Goal: Task Accomplishment & Management: Complete application form

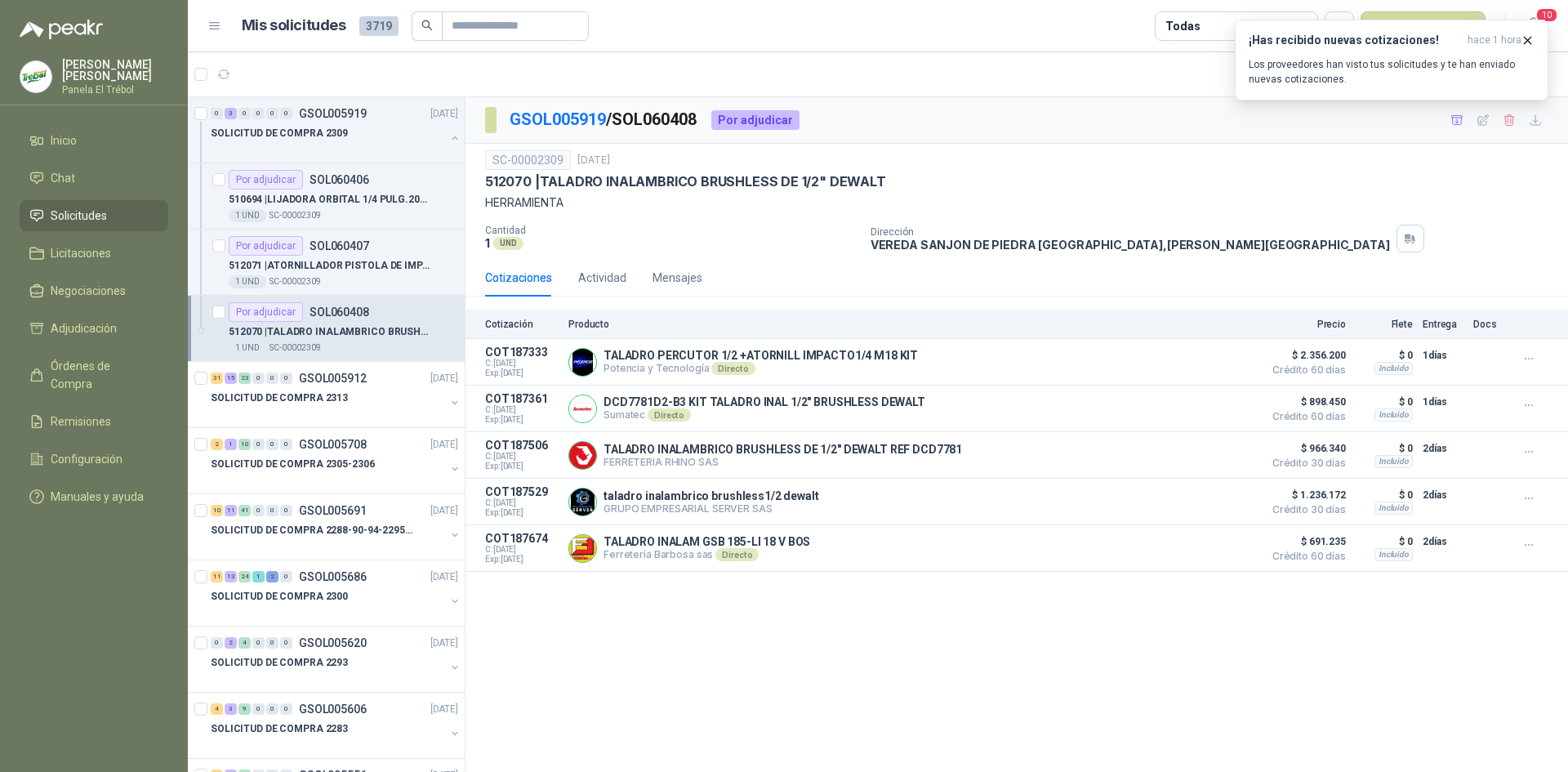
click at [92, 225] on span "Solicitudes" at bounding box center [79, 216] width 56 height 18
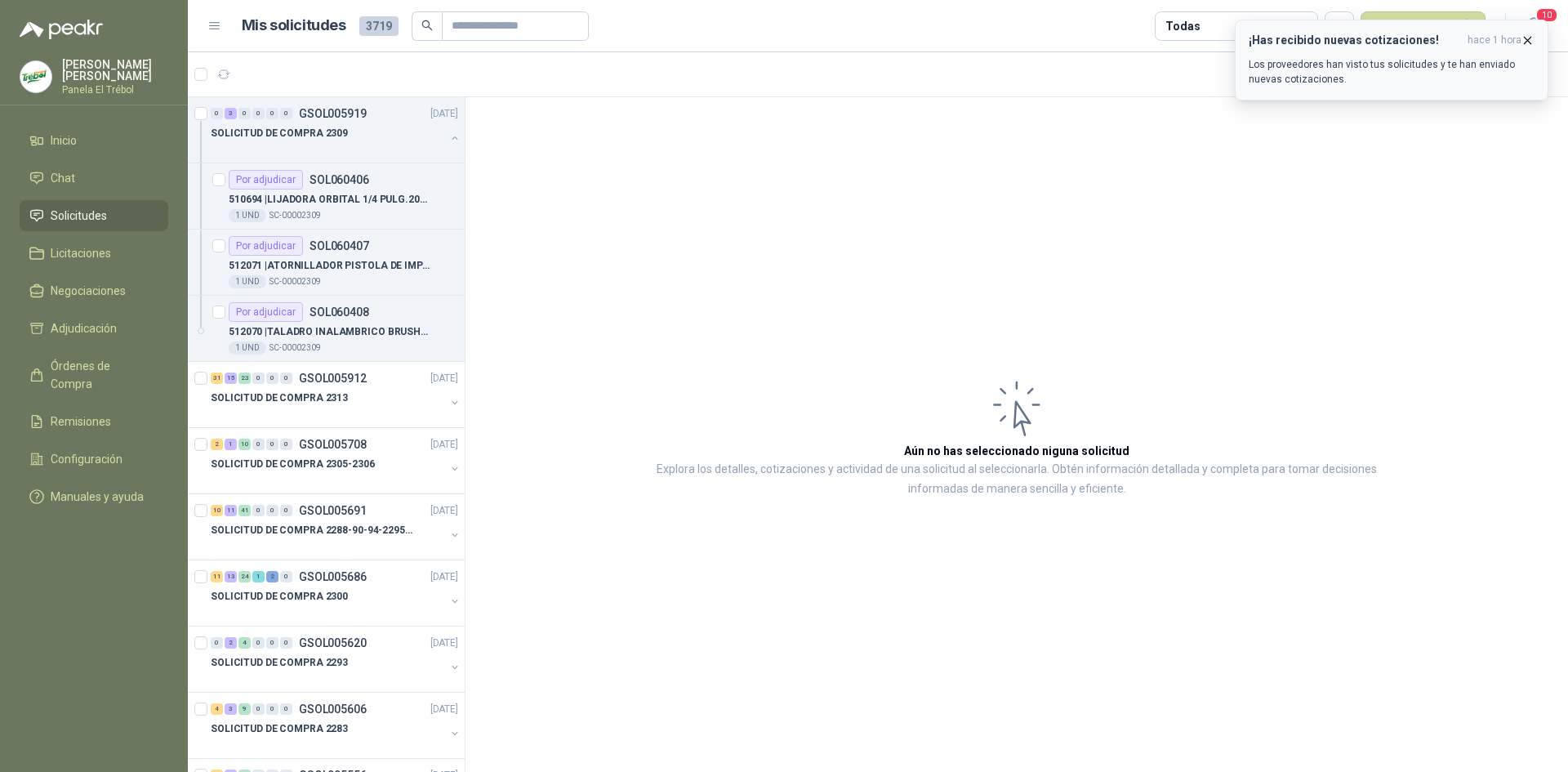
click at [1528, 36] on icon "button" at bounding box center [1527, 41] width 14 height 14
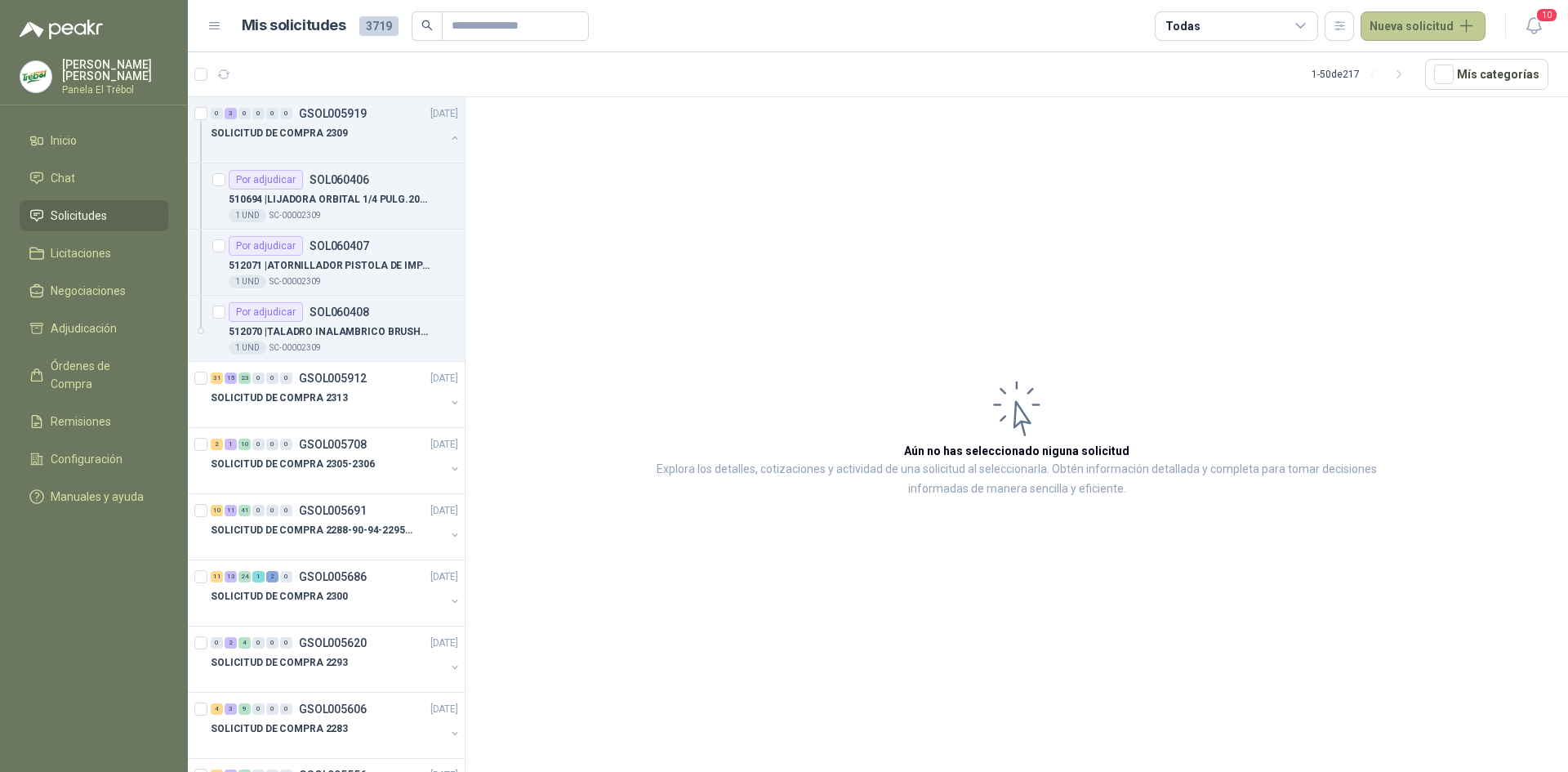
click at [1446, 29] on button "Nueva solicitud" at bounding box center [1422, 25] width 125 height 29
click at [1439, 96] on link "Solicitud grupal" at bounding box center [1441, 93] width 139 height 29
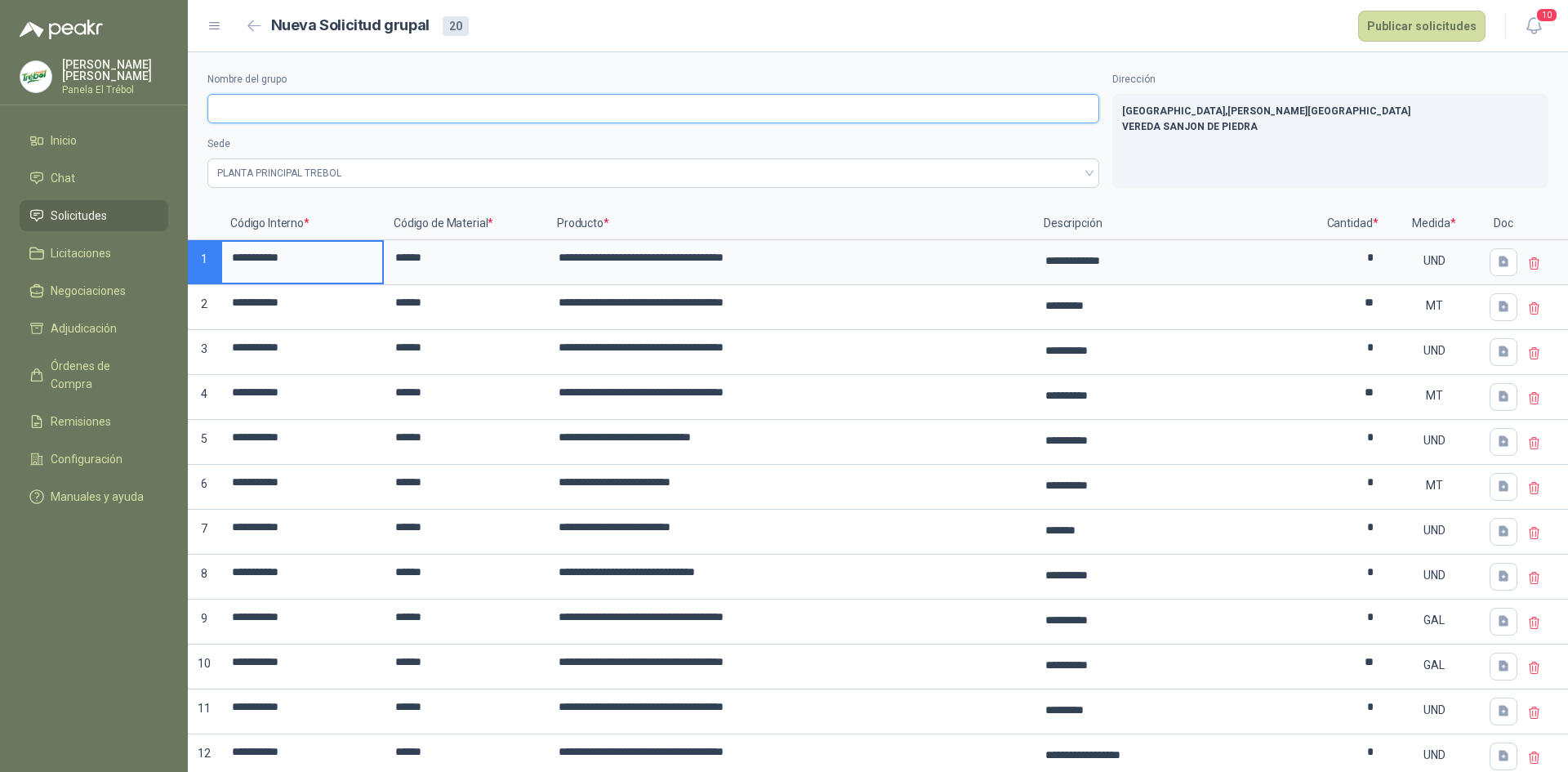
click at [232, 110] on input "Nombre del grupo" at bounding box center [653, 108] width 891 height 29
type input "**********"
click at [1441, 19] on button "Publicar solicitudes" at bounding box center [1422, 26] width 128 height 31
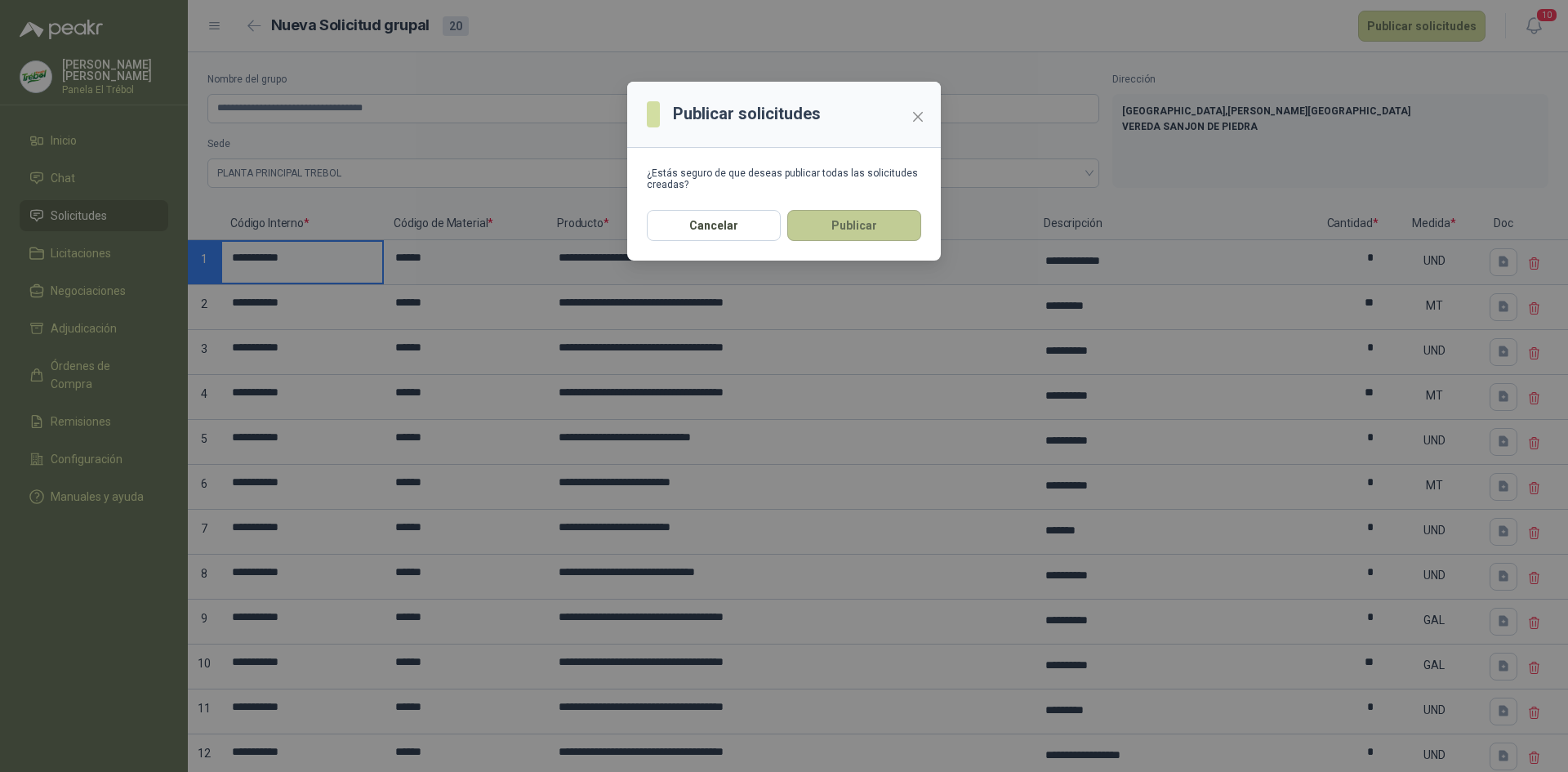
click at [883, 232] on button "Publicar" at bounding box center [854, 225] width 134 height 31
